Goal: Check status: Check status

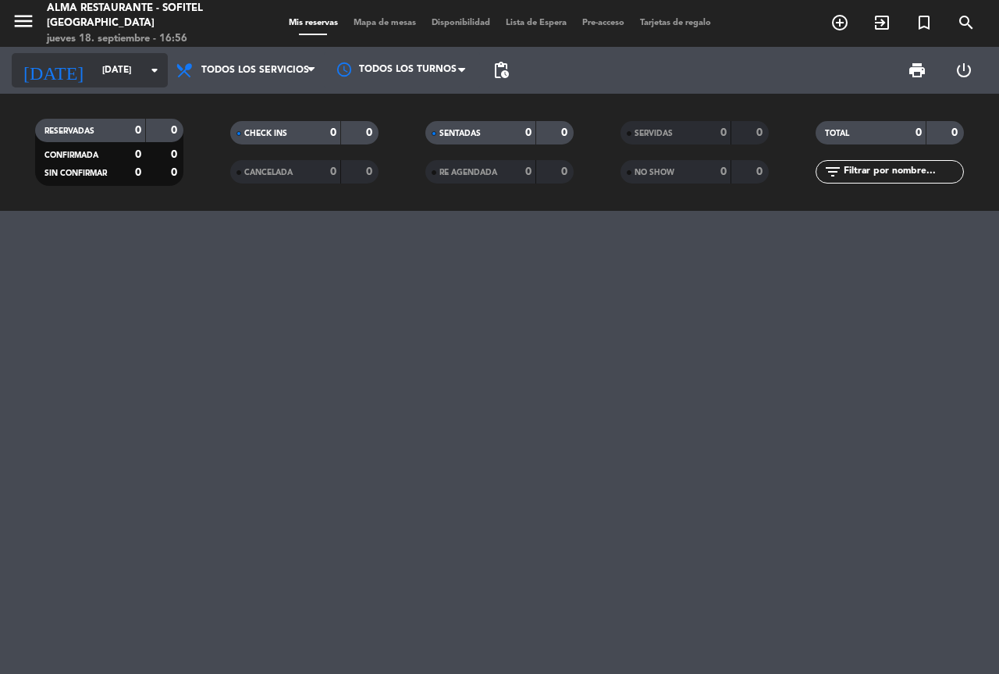
click at [98, 72] on input "[DATE]" at bounding box center [156, 70] width 124 height 27
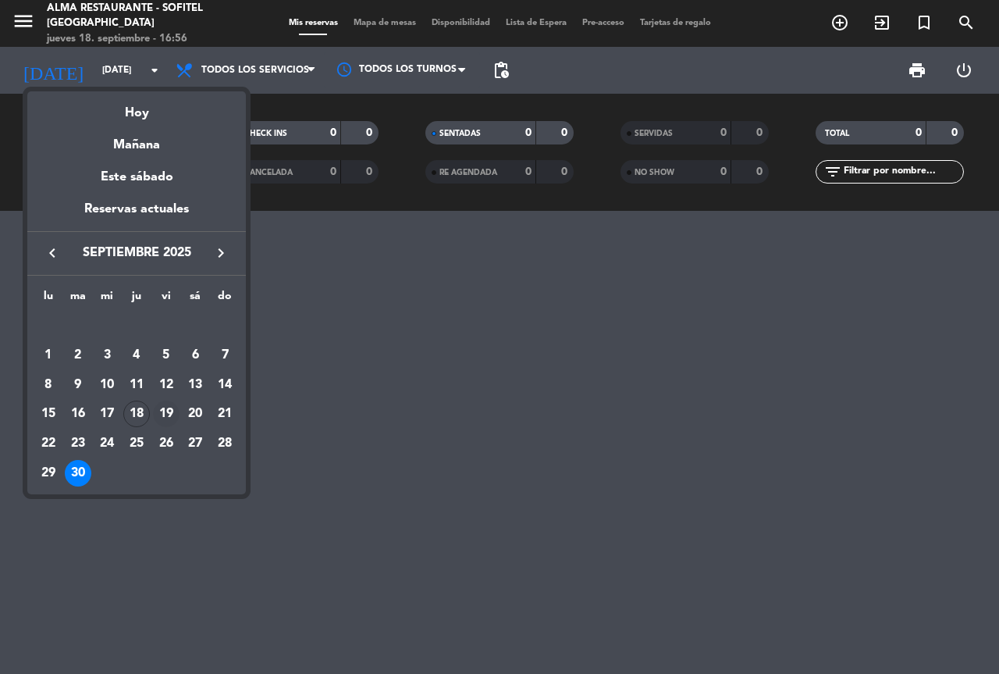
click at [162, 415] on div "19" at bounding box center [166, 414] width 27 height 27
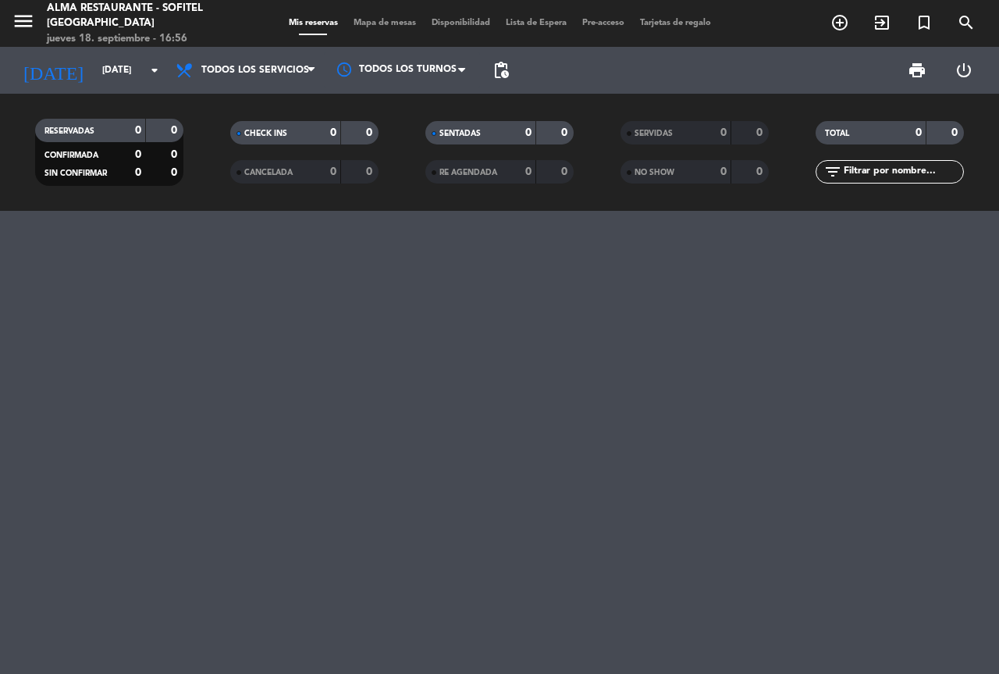
type input "[DATE]"
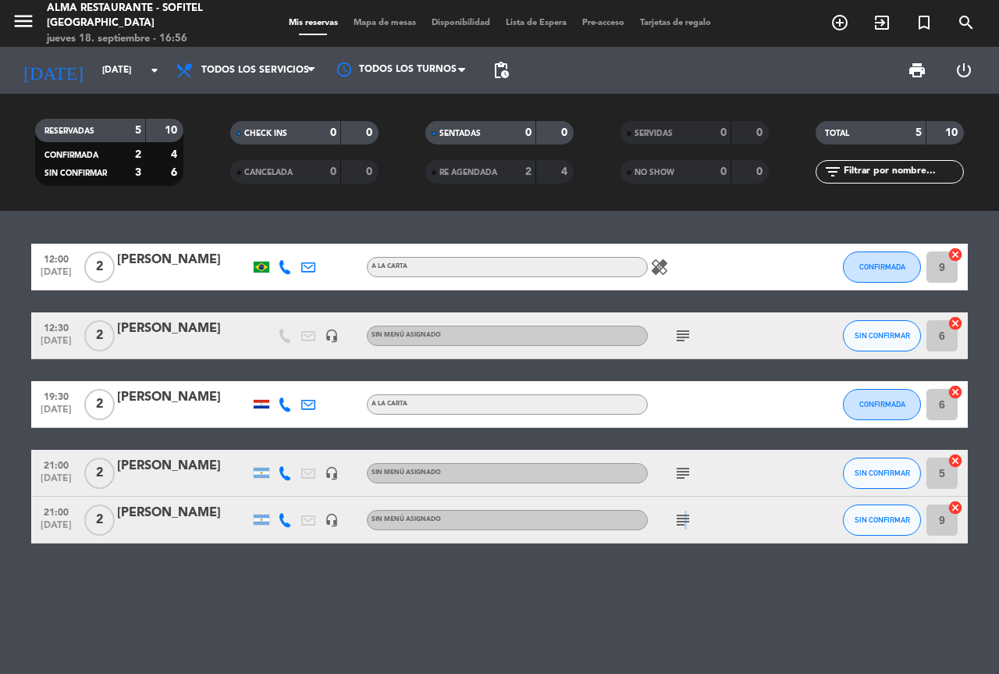
click at [682, 527] on icon "subject" at bounding box center [683, 520] width 19 height 19
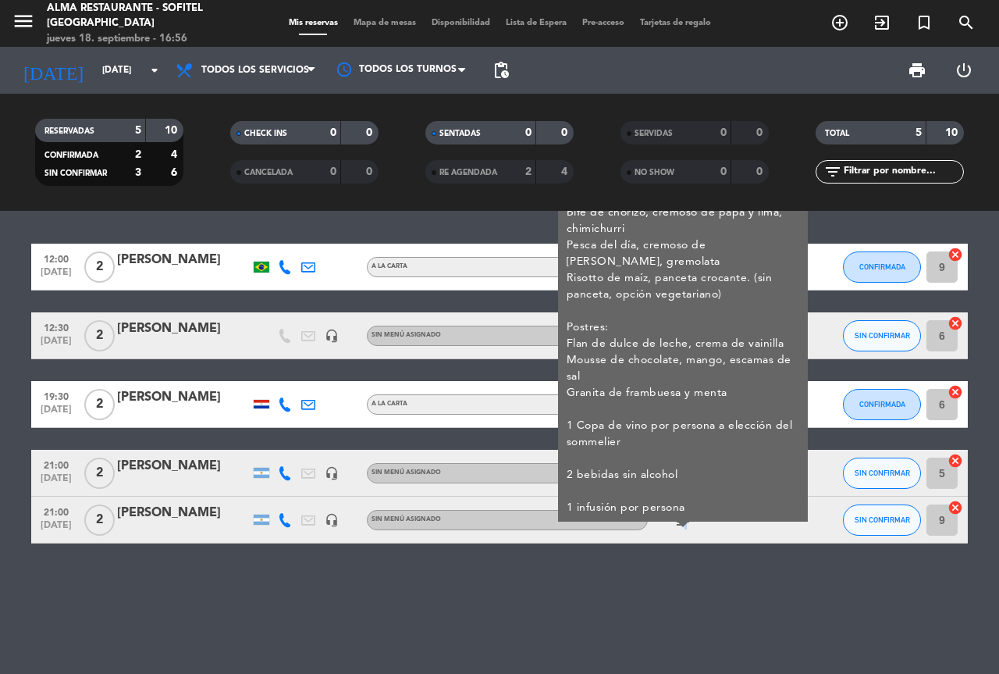
click at [682, 527] on icon "subject" at bounding box center [683, 520] width 19 height 19
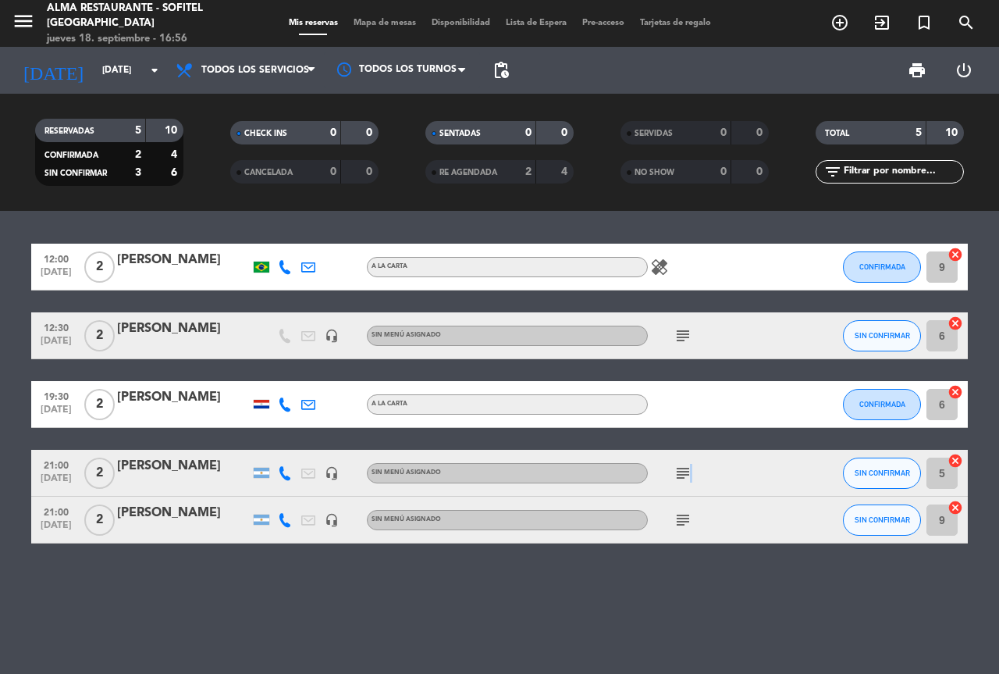
click at [689, 462] on div "subject" at bounding box center [718, 473] width 141 height 46
click at [689, 475] on icon "subject" at bounding box center [683, 473] width 19 height 19
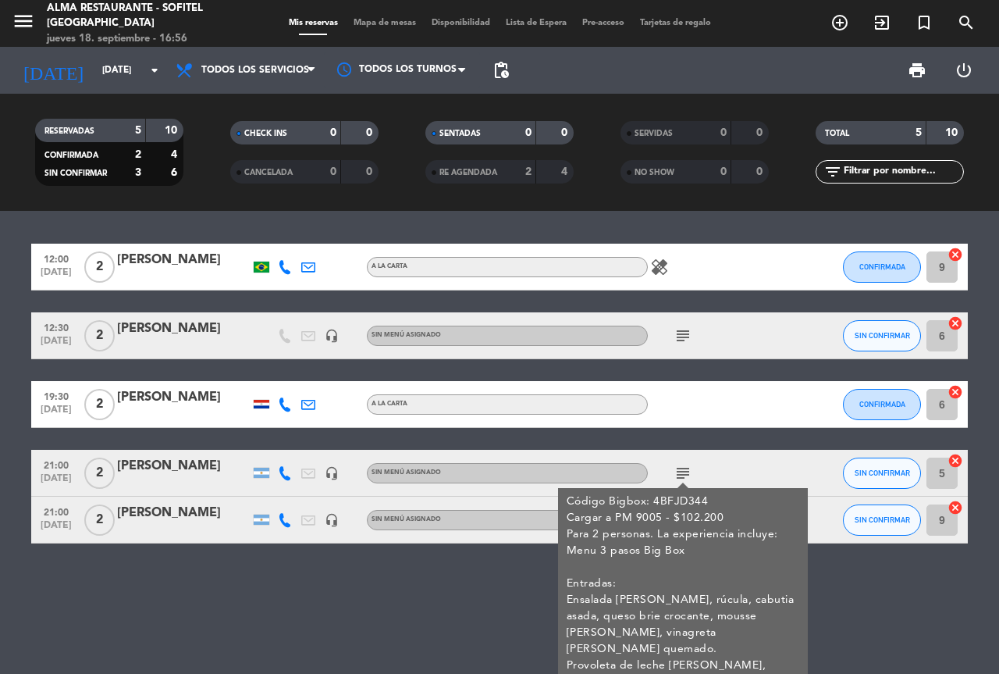
click at [689, 475] on icon "subject" at bounding box center [683, 473] width 19 height 19
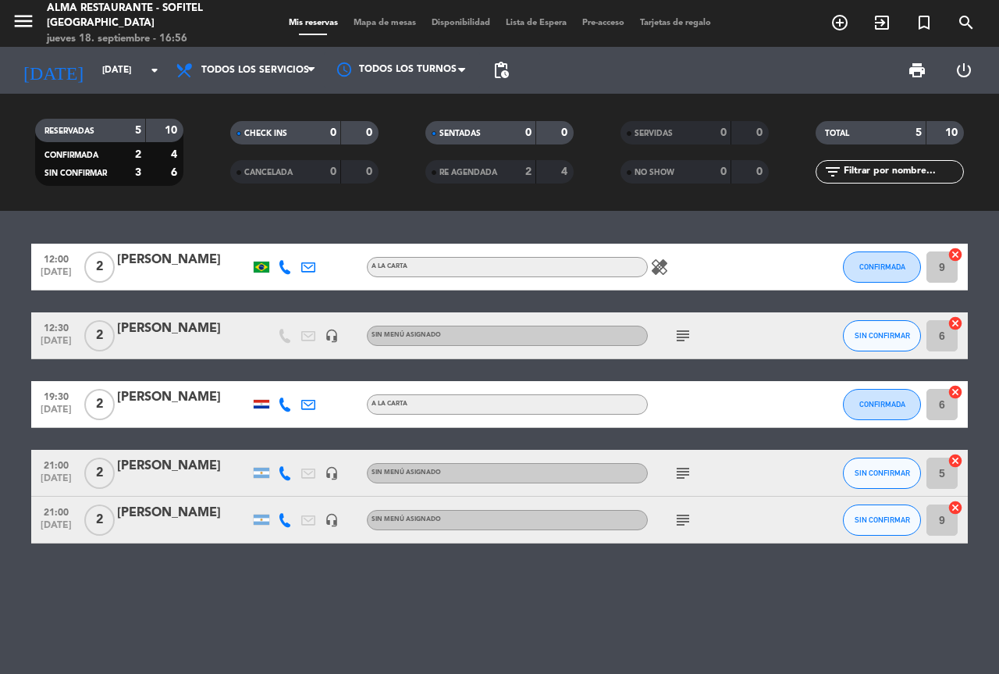
click at [679, 506] on div "subject" at bounding box center [718, 520] width 141 height 46
click at [679, 515] on icon "subject" at bounding box center [683, 520] width 19 height 19
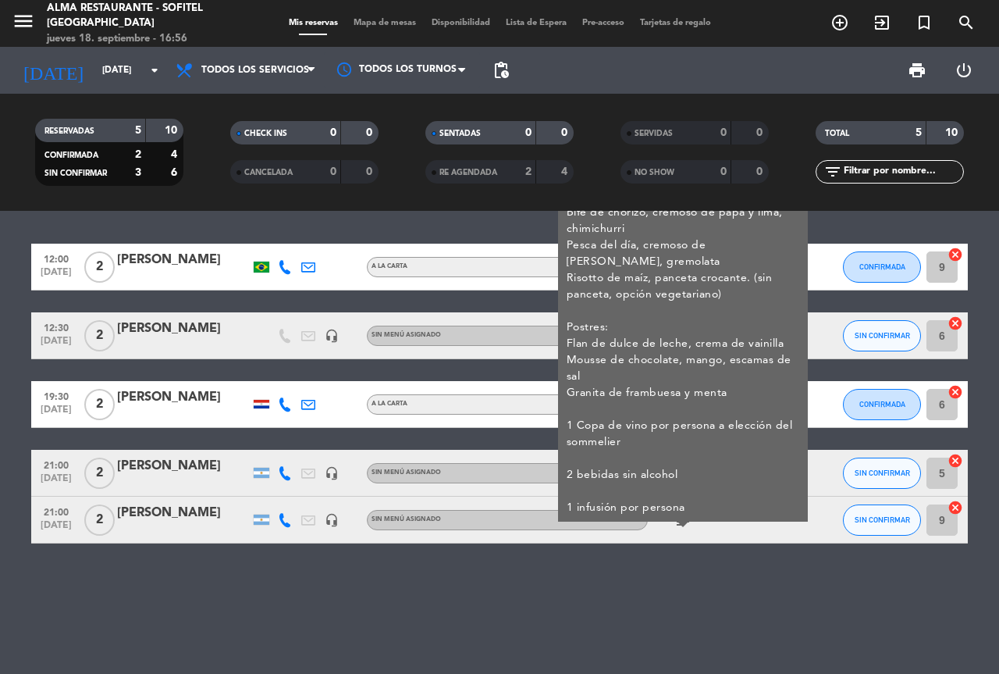
click at [682, 515] on icon "subject" at bounding box center [683, 520] width 19 height 19
